Goal: Use online tool/utility: Utilize a website feature to perform a specific function

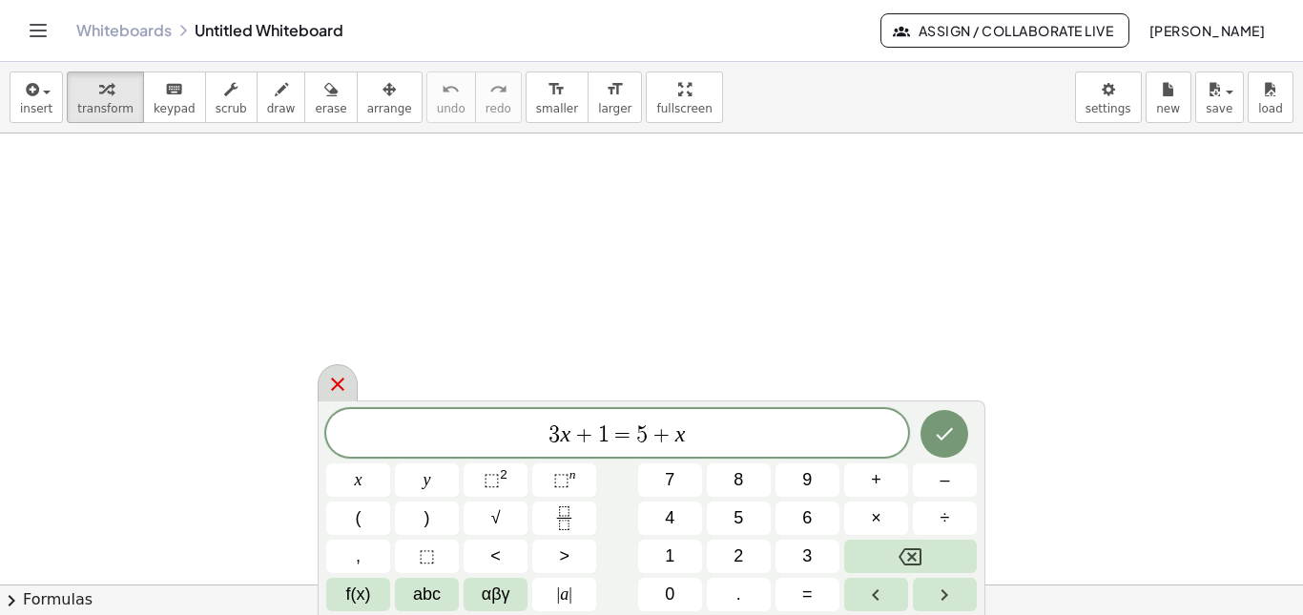
click at [334, 381] on icon at bounding box center [337, 384] width 13 height 13
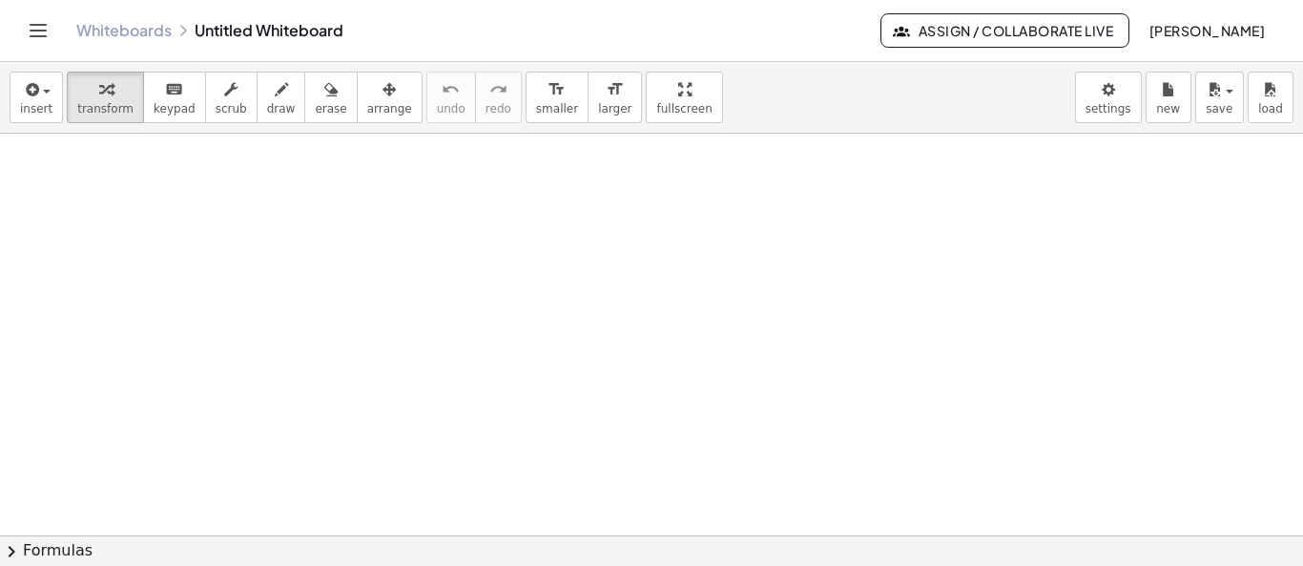
drag, startPoint x: 385, startPoint y: 176, endPoint x: 376, endPoint y: 197, distance: 22.2
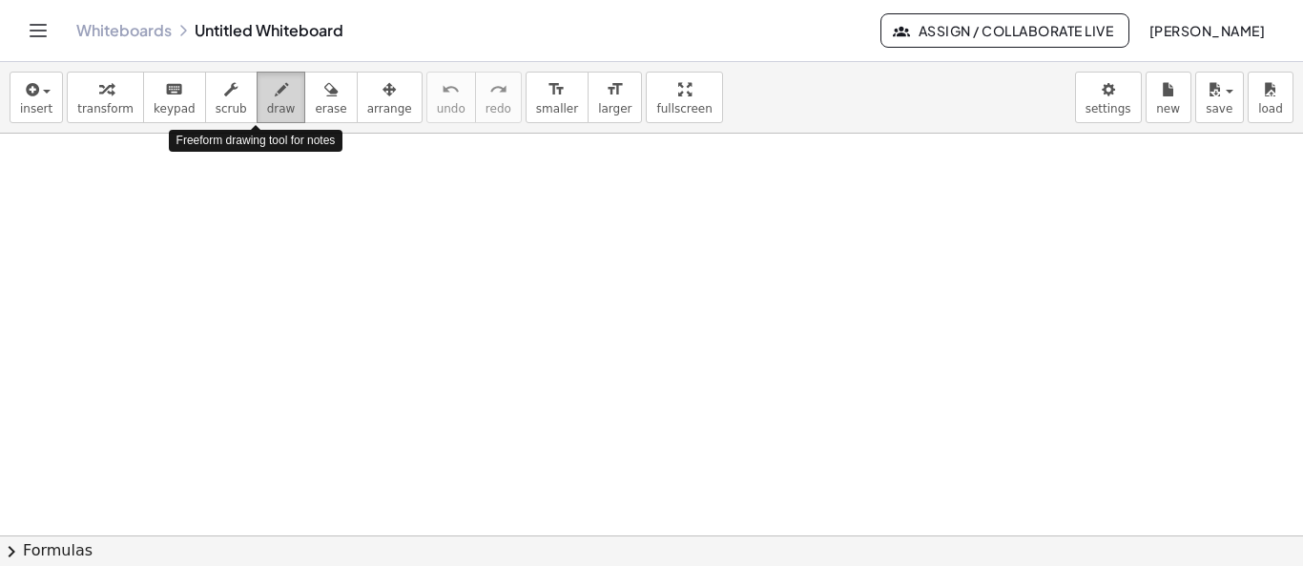
click at [267, 102] on span "draw" at bounding box center [281, 108] width 29 height 13
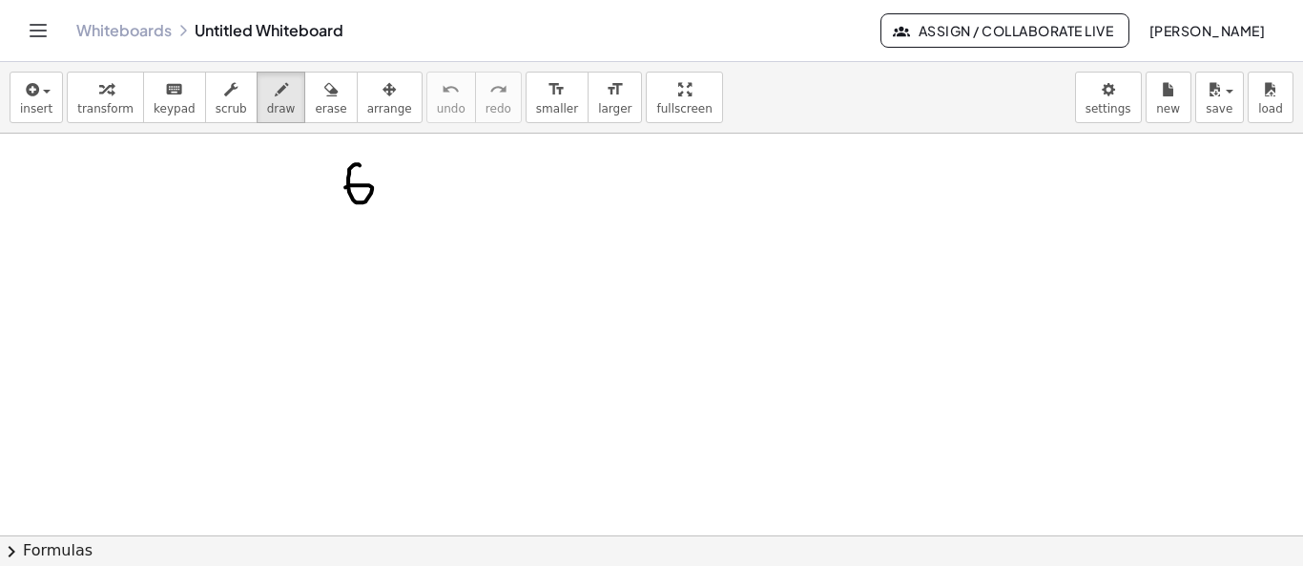
drag, startPoint x: 360, startPoint y: 164, endPoint x: 346, endPoint y: 187, distance: 26.5
drag, startPoint x: 397, startPoint y: 175, endPoint x: 446, endPoint y: 208, distance: 59.0
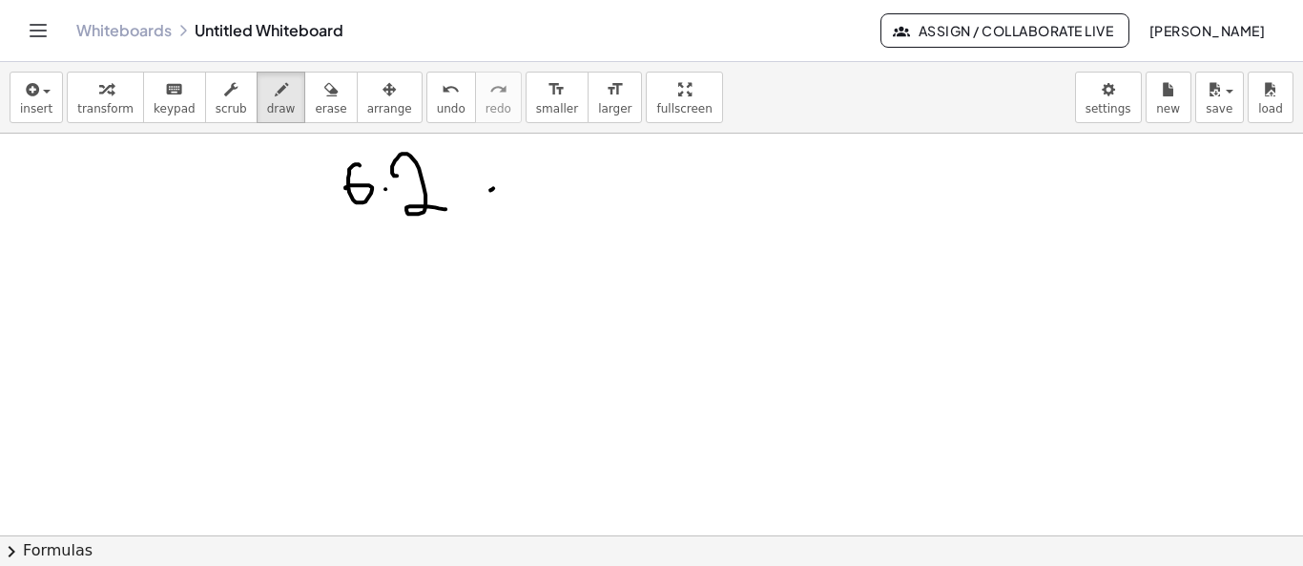
drag, startPoint x: 490, startPoint y: 189, endPoint x: 471, endPoint y: 193, distance: 19.5
drag, startPoint x: 475, startPoint y: 187, endPoint x: 514, endPoint y: 212, distance: 46.3
drag, startPoint x: 537, startPoint y: 182, endPoint x: 539, endPoint y: 210, distance: 27.7
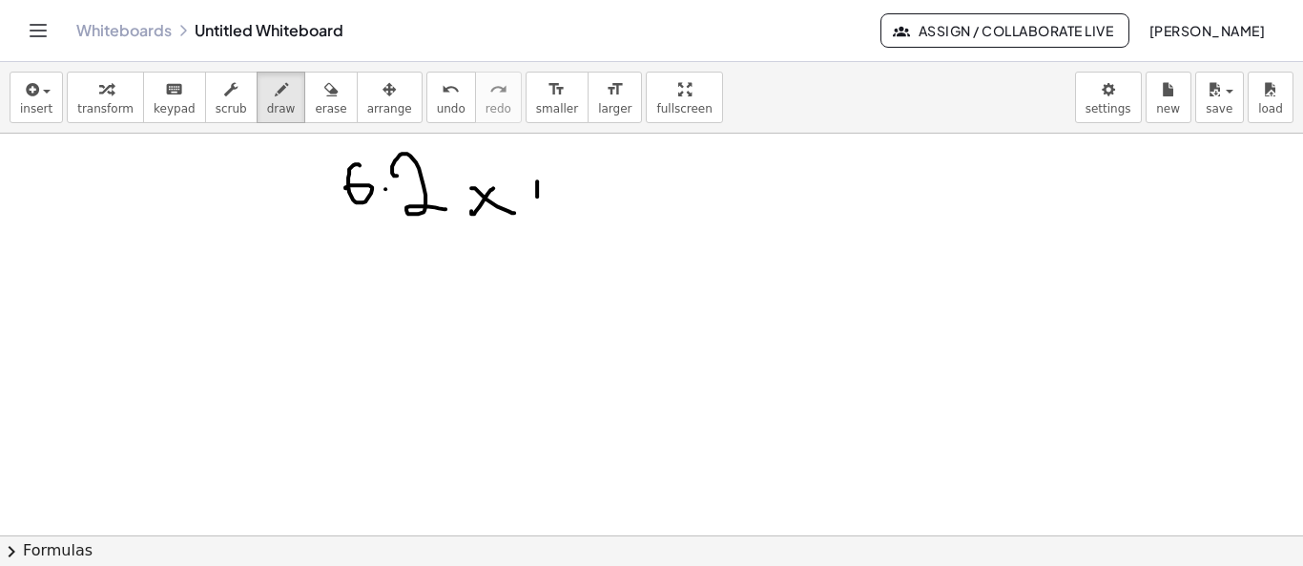
drag, startPoint x: 557, startPoint y: 189, endPoint x: 559, endPoint y: 178, distance: 10.7
drag, startPoint x: 565, startPoint y: 165, endPoint x: 584, endPoint y: 165, distance: 19.1
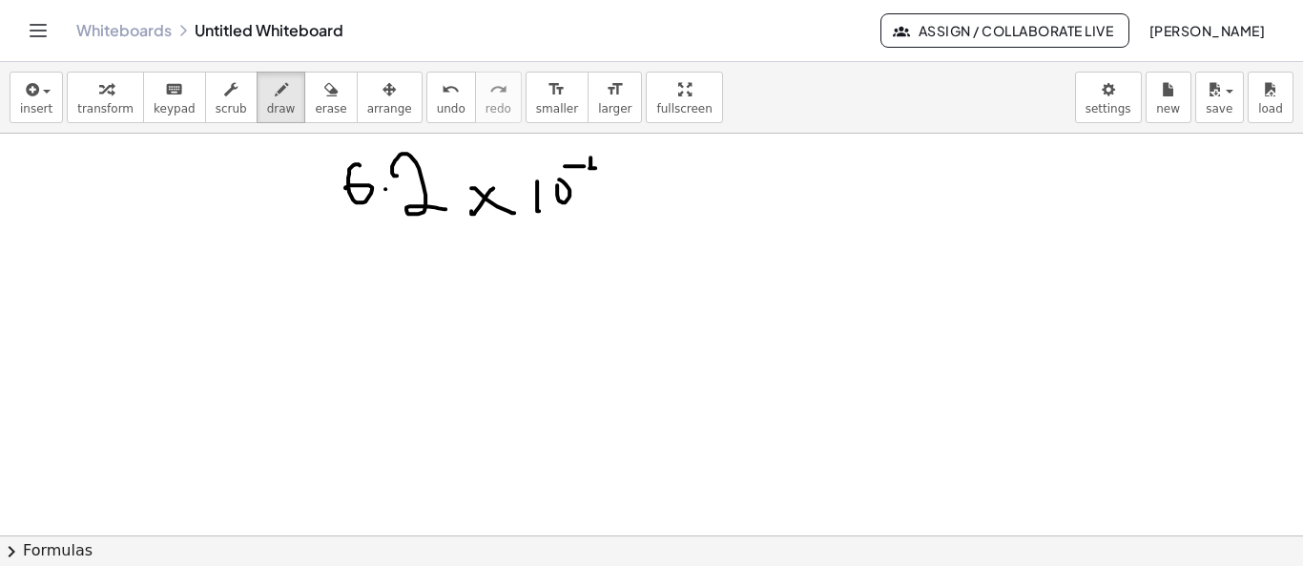
drag, startPoint x: 591, startPoint y: 156, endPoint x: 603, endPoint y: 167, distance: 16.2
drag, startPoint x: 598, startPoint y: 159, endPoint x: 598, endPoint y: 183, distance: 23.8
drag, startPoint x: 385, startPoint y: 184, endPoint x: 198, endPoint y: 183, distance: 187.0
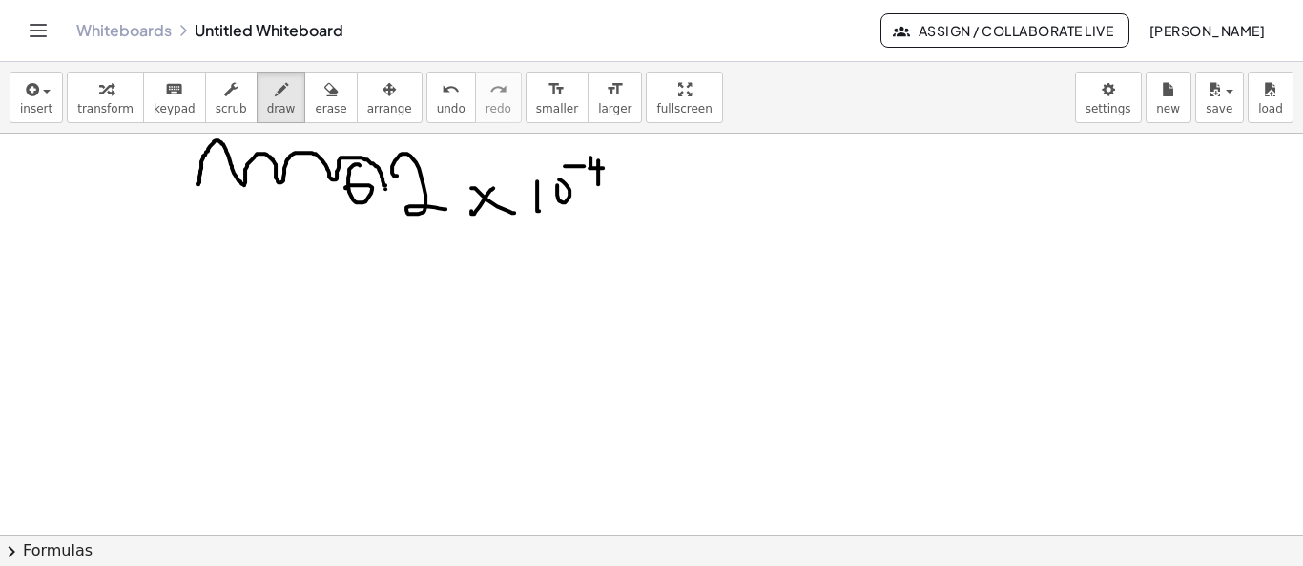
drag, startPoint x: 213, startPoint y: 176, endPoint x: 237, endPoint y: 187, distance: 26.5
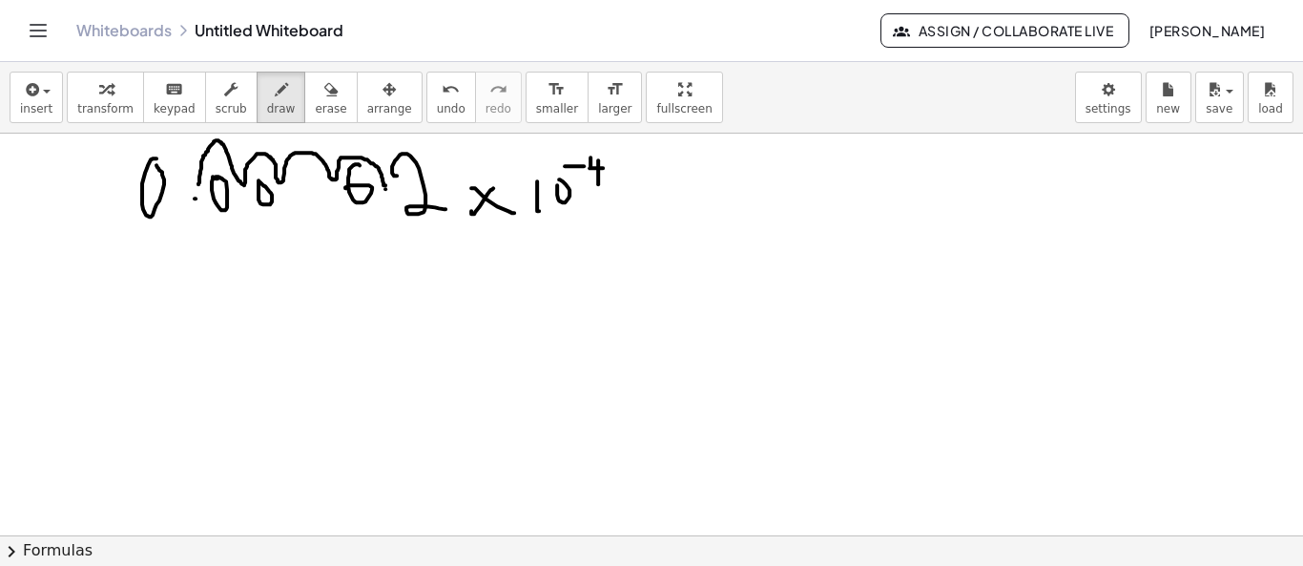
drag, startPoint x: 252, startPoint y: 312, endPoint x: 262, endPoint y: 316, distance: 11.2
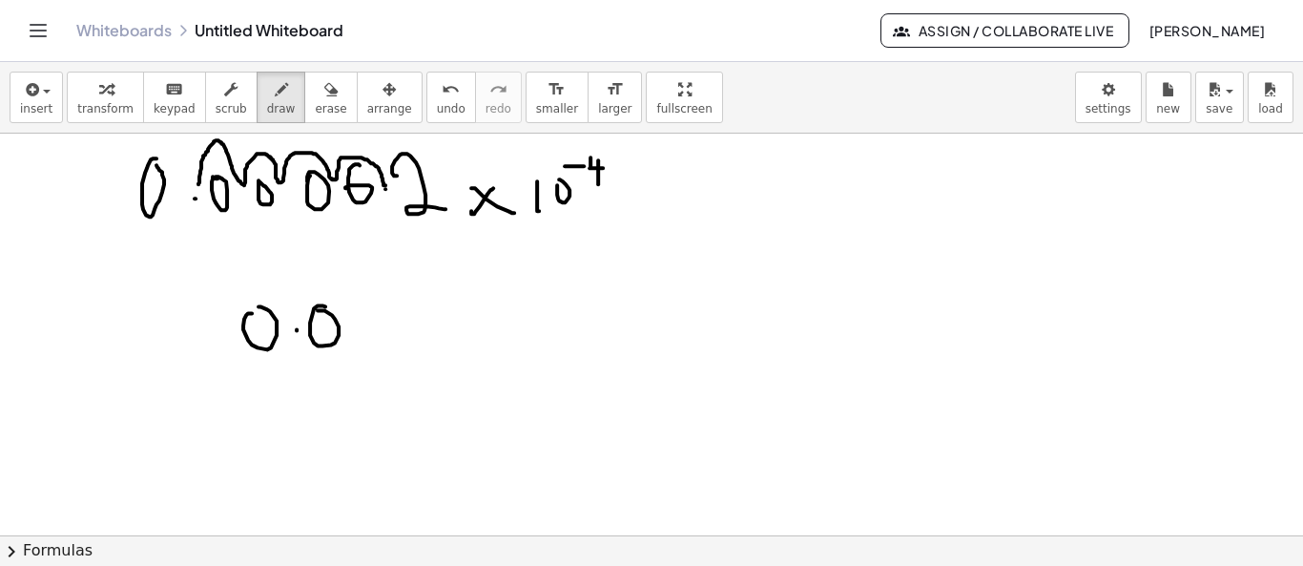
drag, startPoint x: 351, startPoint y: 327, endPoint x: 342, endPoint y: 314, distance: 16.4
drag, startPoint x: 402, startPoint y: 310, endPoint x: 404, endPoint y: 339, distance: 28.7
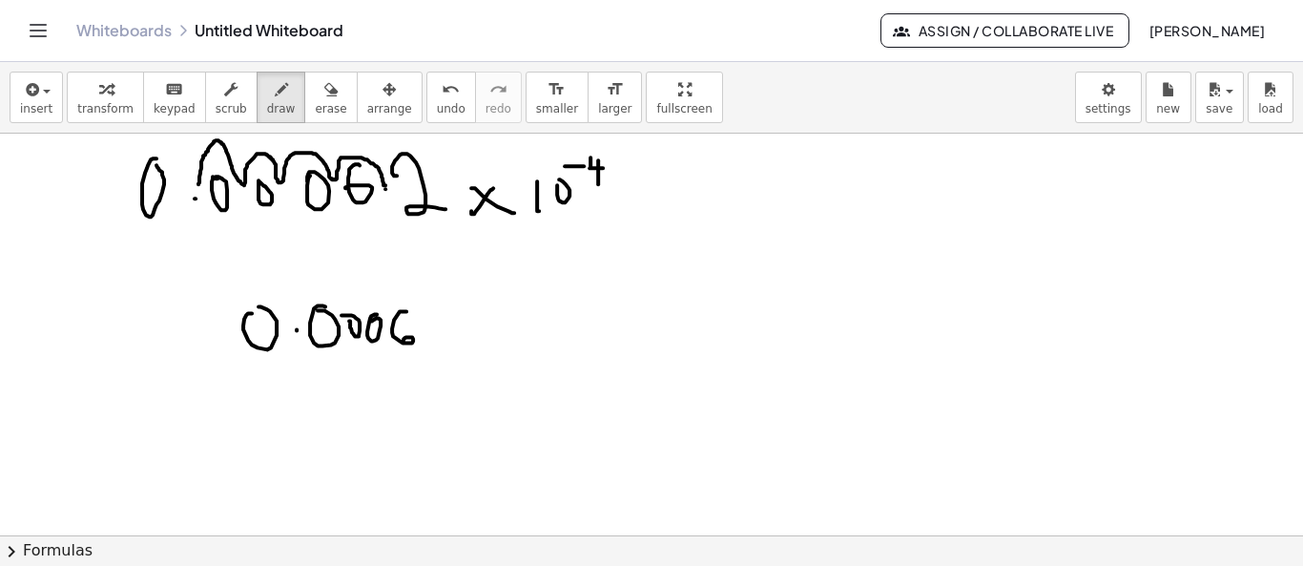
drag, startPoint x: 426, startPoint y: 318, endPoint x: 451, endPoint y: 335, distance: 30.2
drag, startPoint x: 477, startPoint y: 305, endPoint x: 655, endPoint y: 210, distance: 202.3
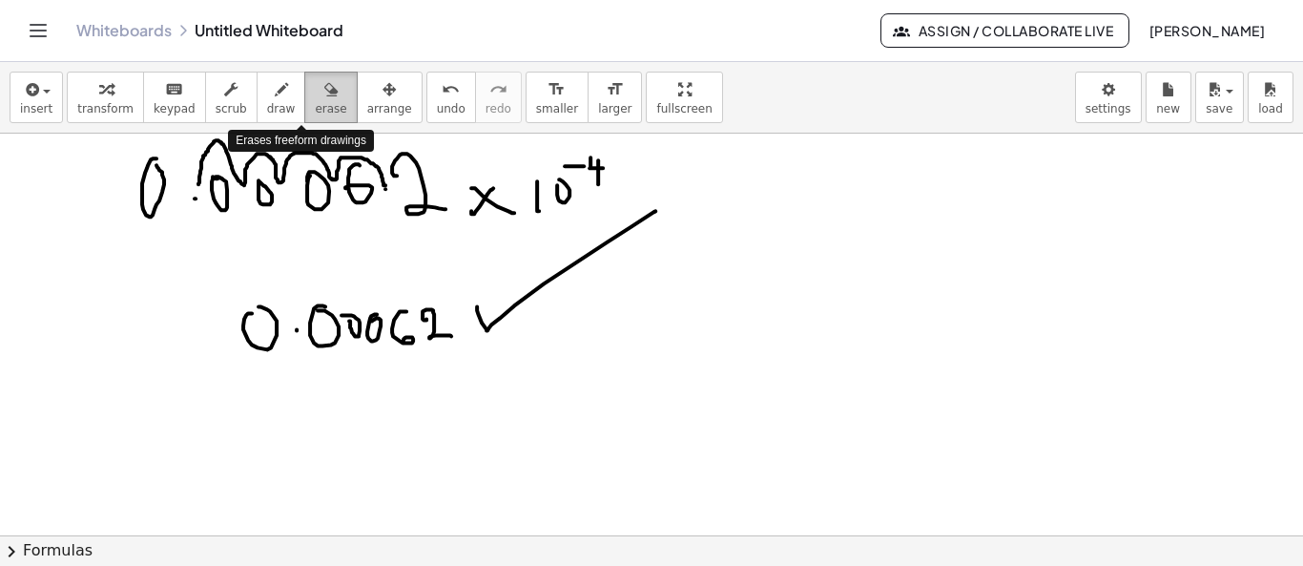
click at [324, 89] on icon "button" at bounding box center [330, 89] width 13 height 23
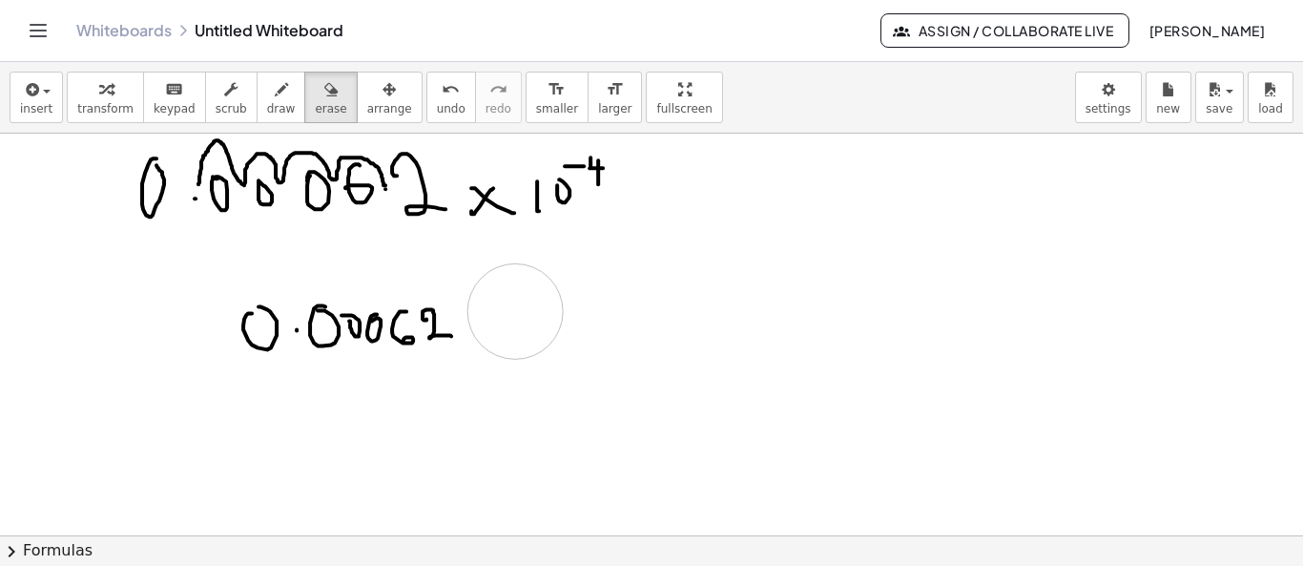
drag, startPoint x: 695, startPoint y: 217, endPoint x: 515, endPoint y: 310, distance: 203.1
click at [267, 97] on div "button" at bounding box center [281, 88] width 29 height 23
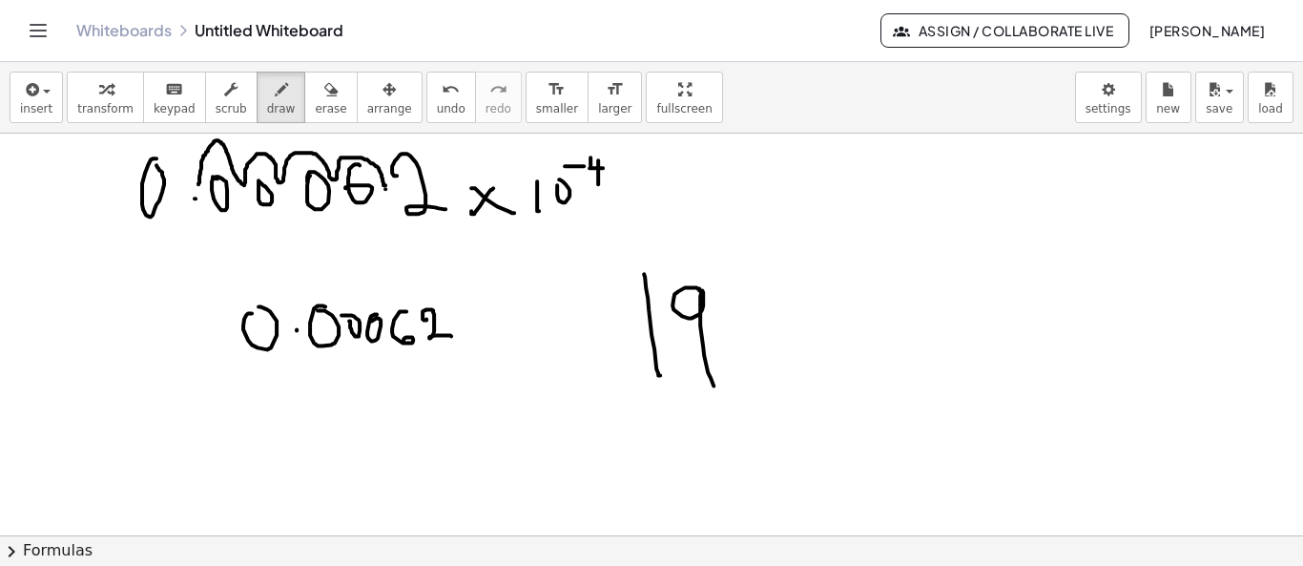
drag, startPoint x: 696, startPoint y: 286, endPoint x: 714, endPoint y: 384, distance: 99.7
drag, startPoint x: 757, startPoint y: 306, endPoint x: 773, endPoint y: 329, distance: 28.1
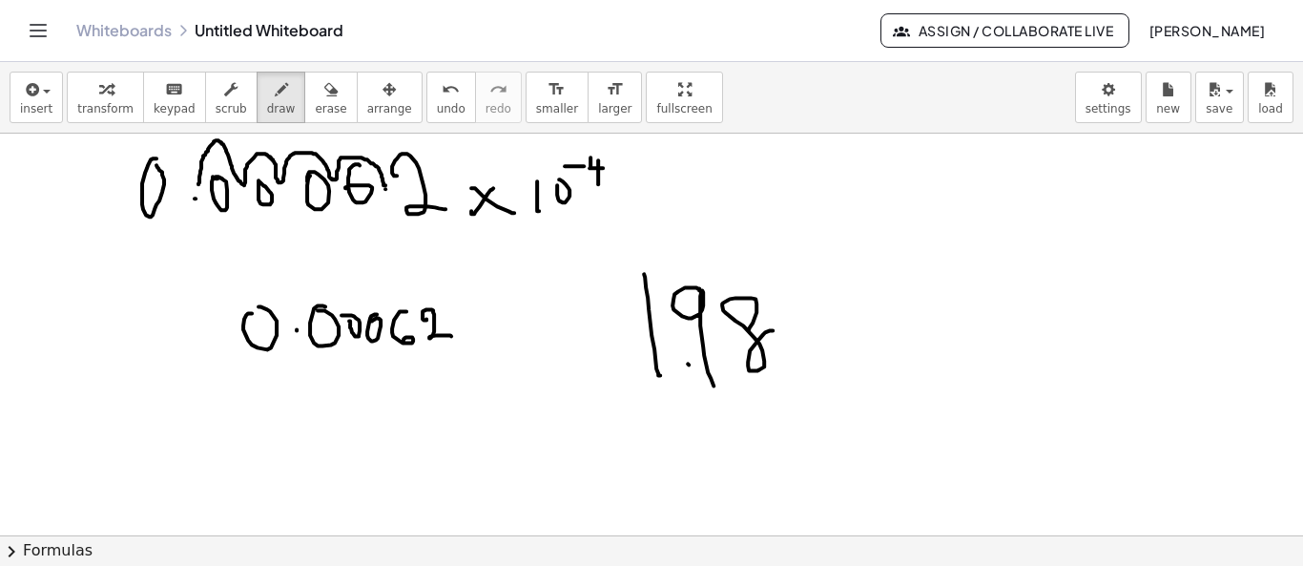
drag, startPoint x: 833, startPoint y: 301, endPoint x: 805, endPoint y: 349, distance: 56.0
drag, startPoint x: 802, startPoint y: 309, endPoint x: 854, endPoint y: 357, distance: 70.2
drag, startPoint x: 878, startPoint y: 294, endPoint x: 887, endPoint y: 354, distance: 60.9
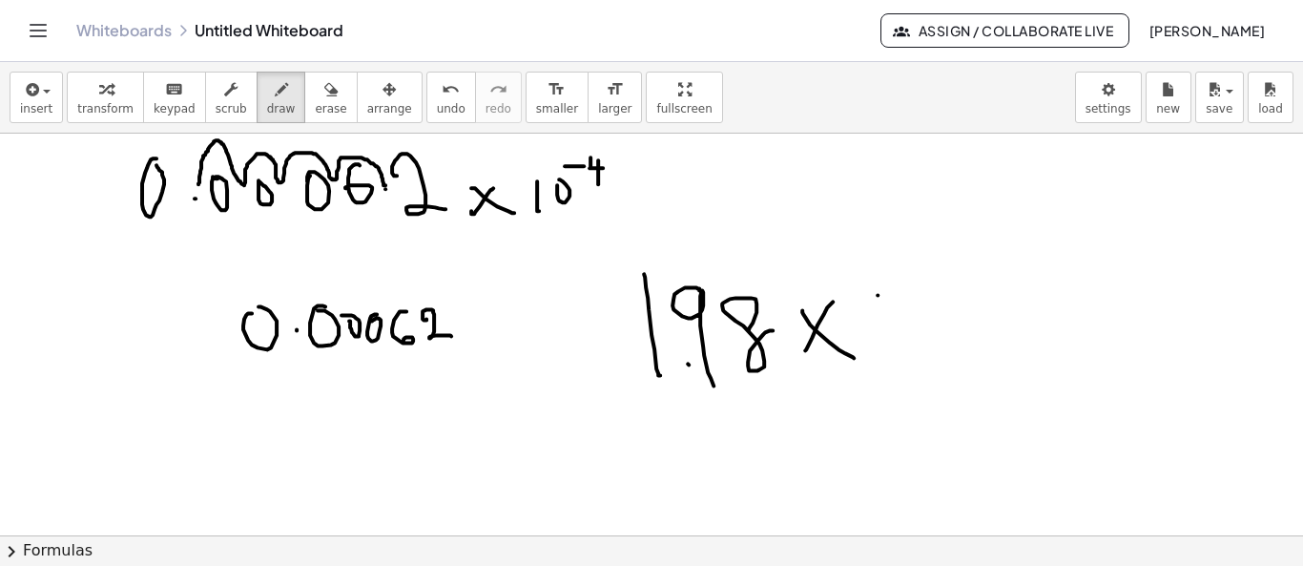
drag, startPoint x: 907, startPoint y: 324, endPoint x: 894, endPoint y: 307, distance: 21.8
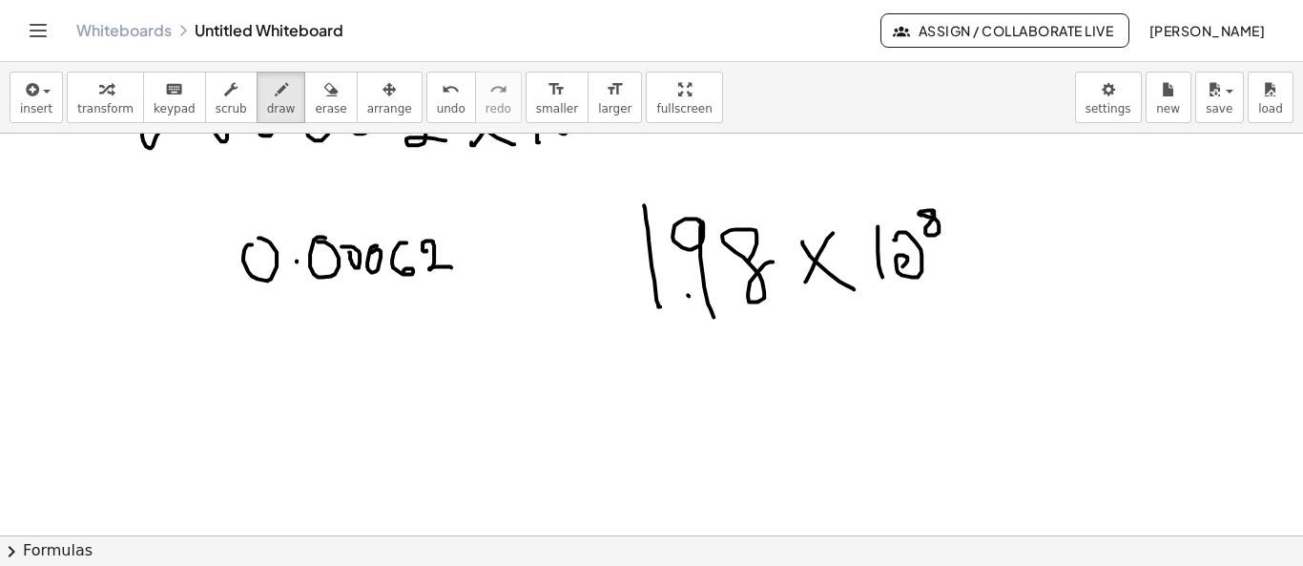
scroll to position [66, 0]
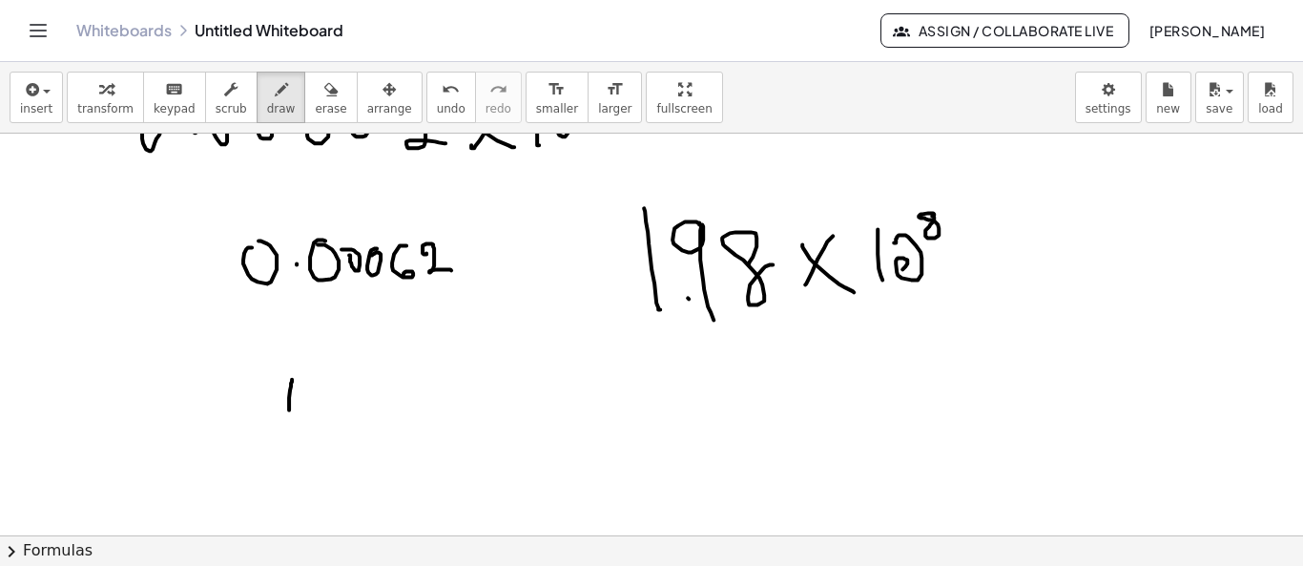
drag, startPoint x: 292, startPoint y: 378, endPoint x: 289, endPoint y: 410, distance: 32.6
drag, startPoint x: 321, startPoint y: 383, endPoint x: 322, endPoint y: 411, distance: 27.7
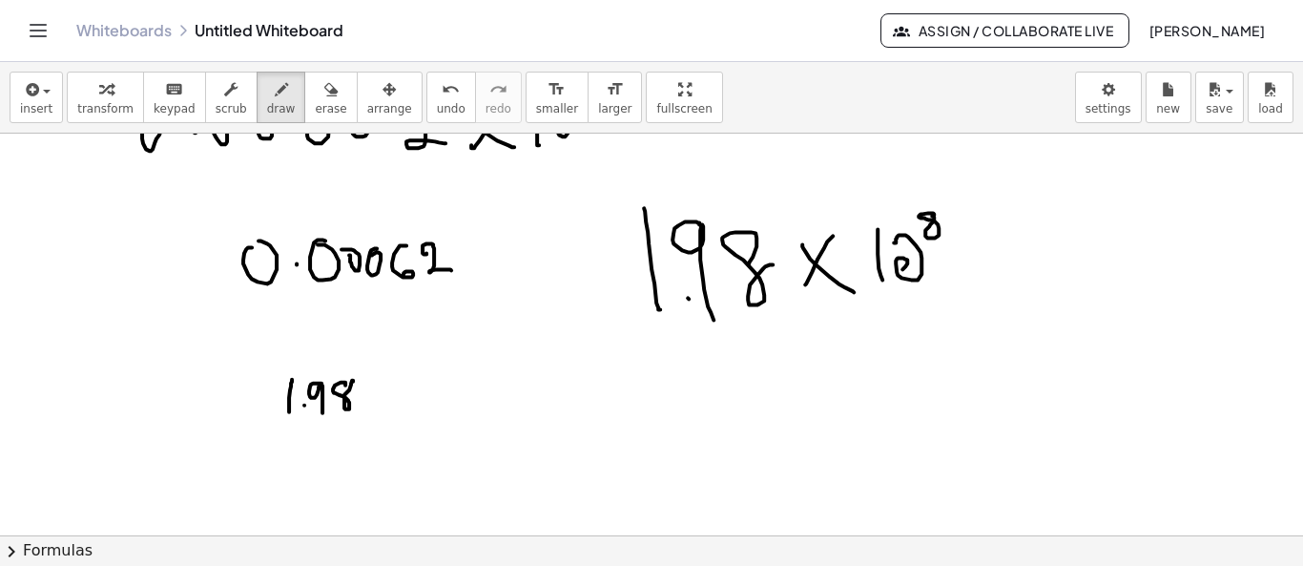
drag, startPoint x: 304, startPoint y: 404, endPoint x: 538, endPoint y: 395, distance: 233.9
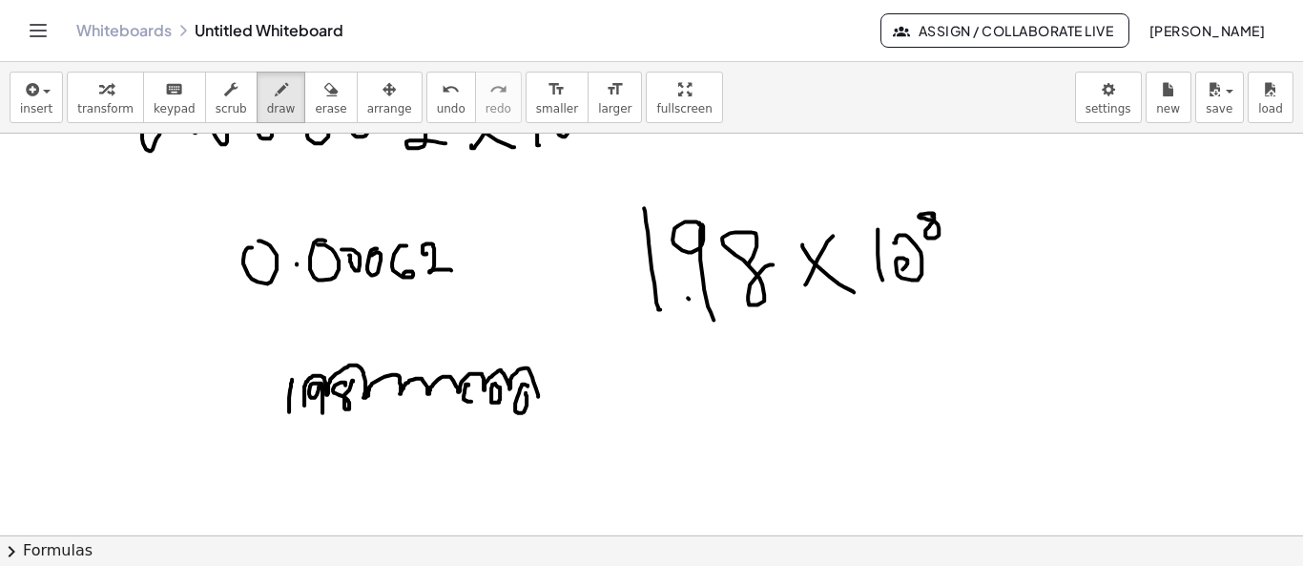
drag, startPoint x: 340, startPoint y: 458, endPoint x: 340, endPoint y: 489, distance: 31.5
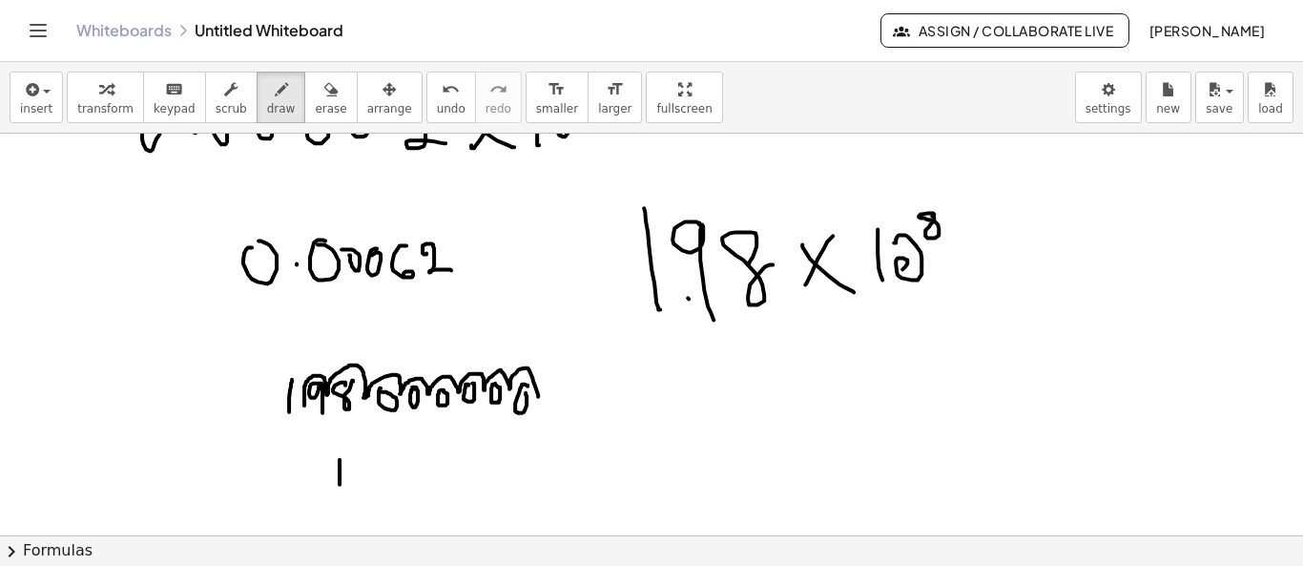
drag, startPoint x: 362, startPoint y: 463, endPoint x: 366, endPoint y: 483, distance: 20.6
drag, startPoint x: 381, startPoint y: 461, endPoint x: 393, endPoint y: 461, distance: 12.4
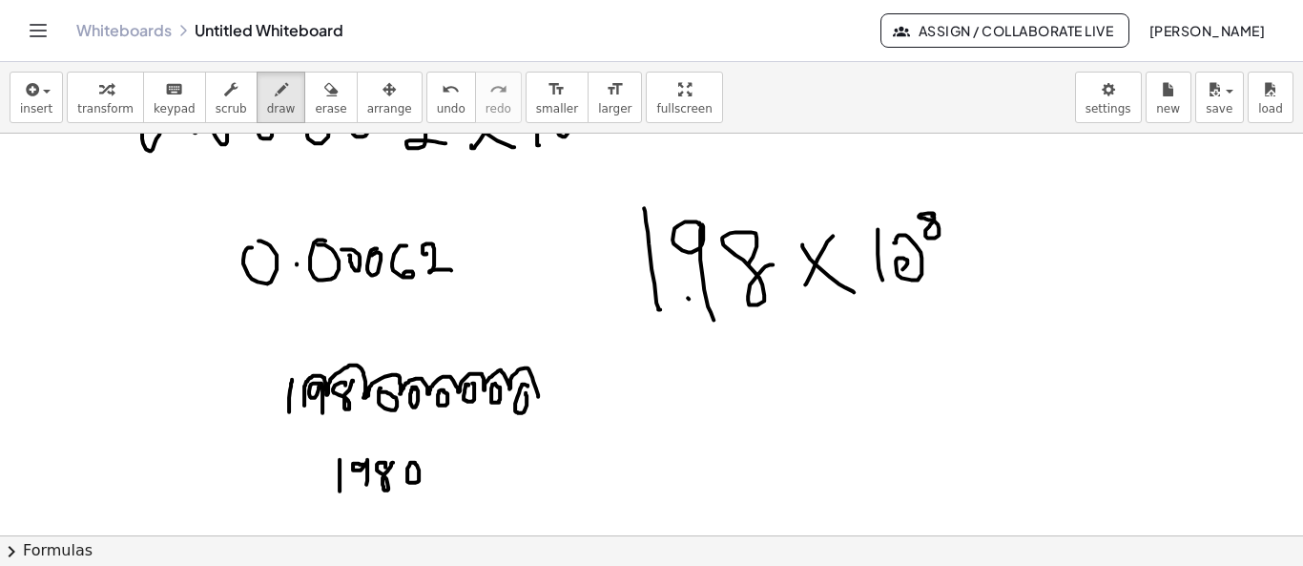
drag, startPoint x: 512, startPoint y: 471, endPoint x: 526, endPoint y: 456, distance: 20.3
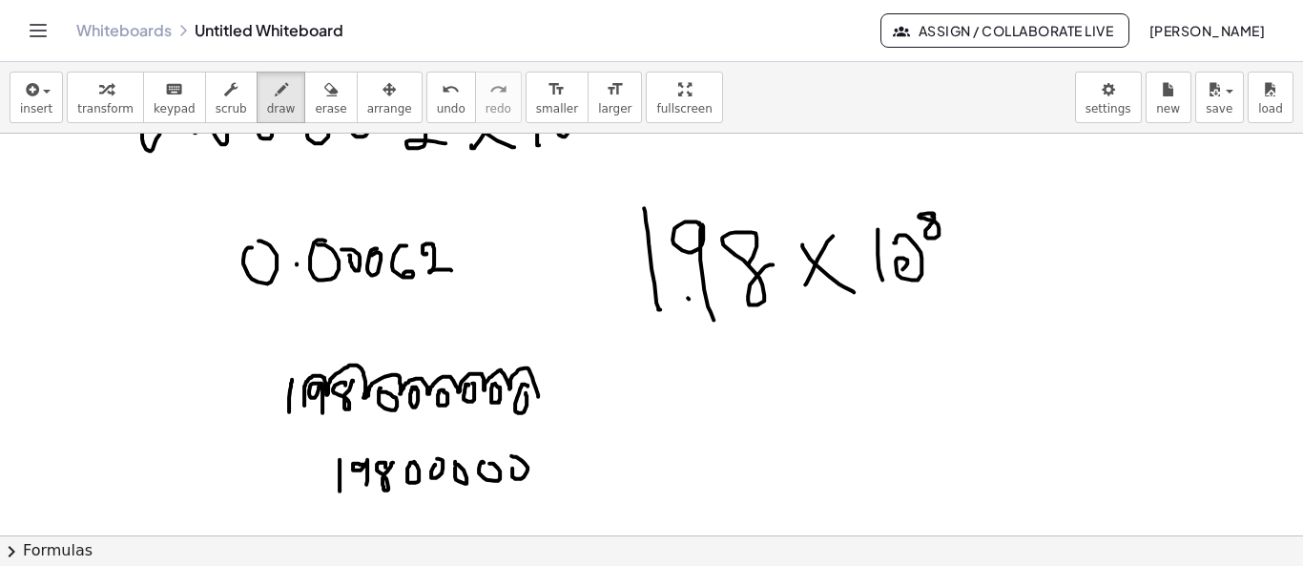
drag, startPoint x: 538, startPoint y: 468, endPoint x: 526, endPoint y: 441, distance: 30.3
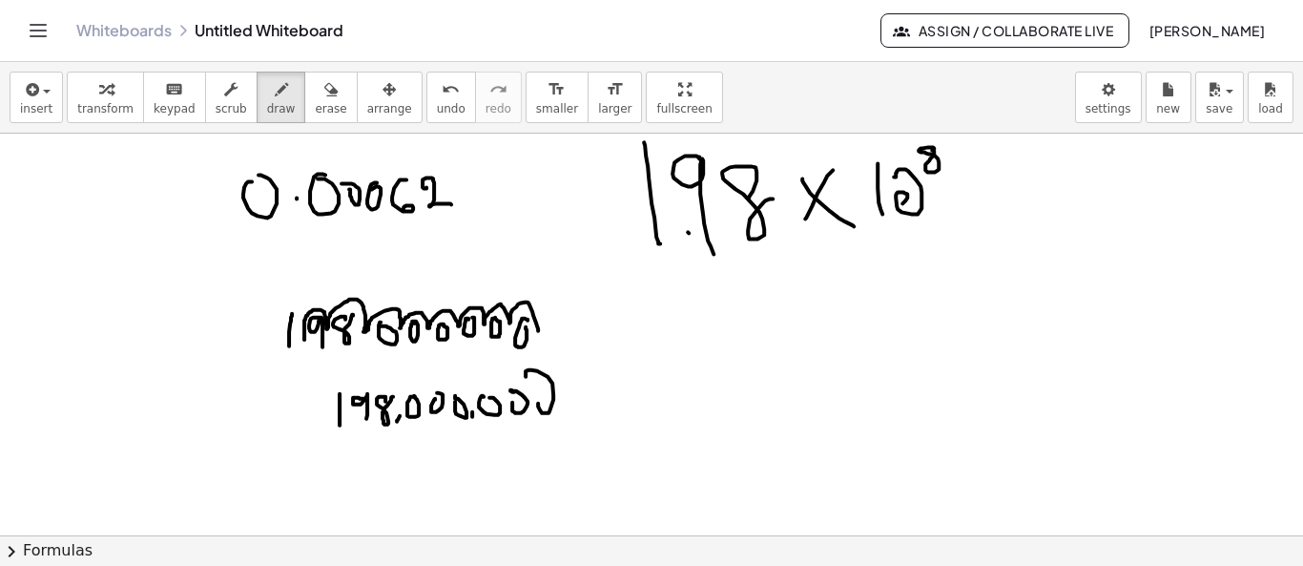
scroll to position [146, 0]
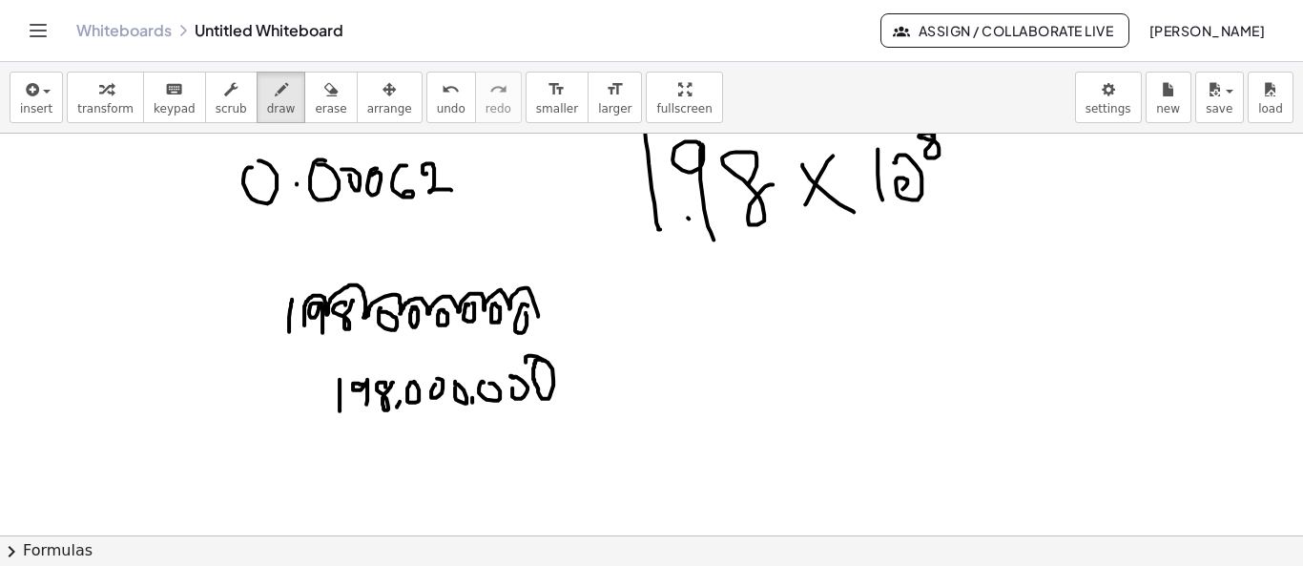
drag, startPoint x: 545, startPoint y: 359, endPoint x: 538, endPoint y: 388, distance: 30.3
click at [538, 388] on div at bounding box center [651, 501] width 1303 height 1026
drag, startPoint x: 622, startPoint y: 380, endPoint x: 730, endPoint y: 342, distance: 114.0
click at [730, 342] on div at bounding box center [651, 501] width 1303 height 1026
click at [315, 102] on span "erase" at bounding box center [330, 108] width 31 height 13
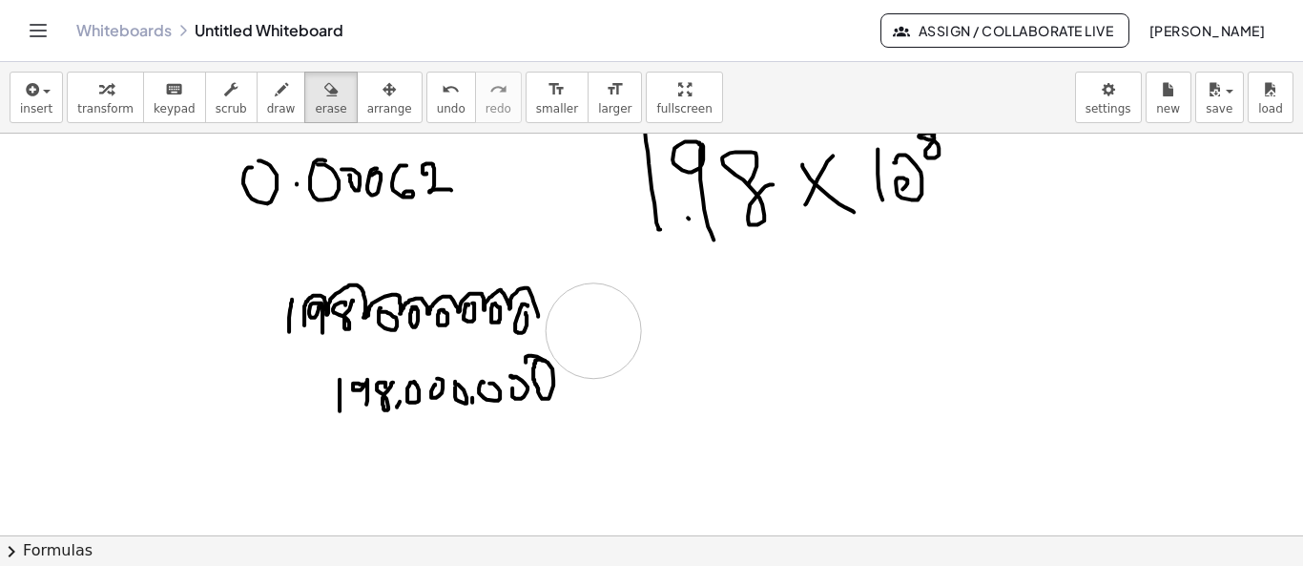
drag, startPoint x: 788, startPoint y: 347, endPoint x: 632, endPoint y: 348, distance: 155.5
click at [632, 348] on div at bounding box center [651, 501] width 1303 height 1026
